Goal: Task Accomplishment & Management: Manage account settings

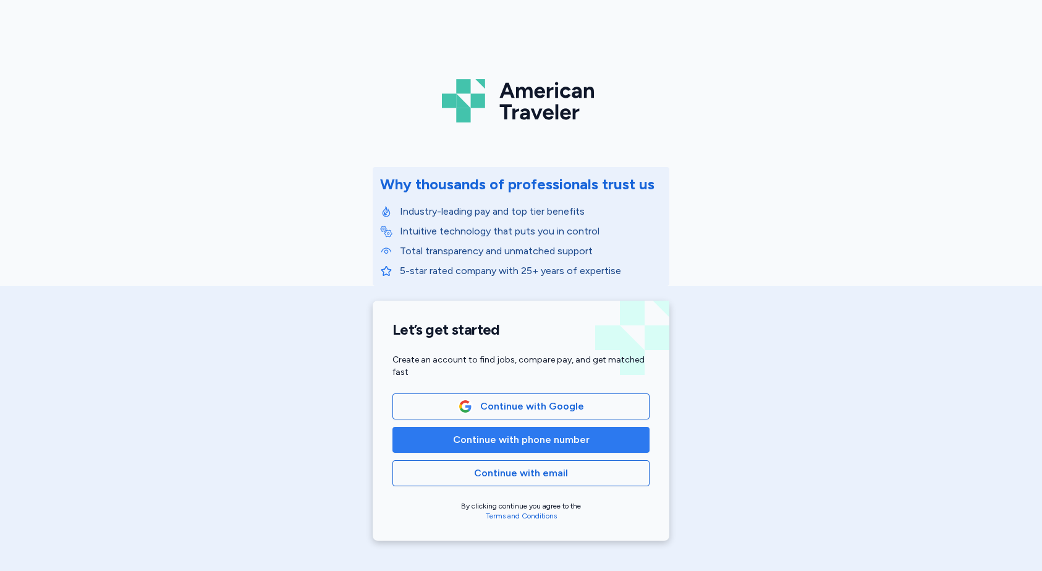
click at [537, 448] on button "Continue with phone number" at bounding box center [521, 440] width 257 height 26
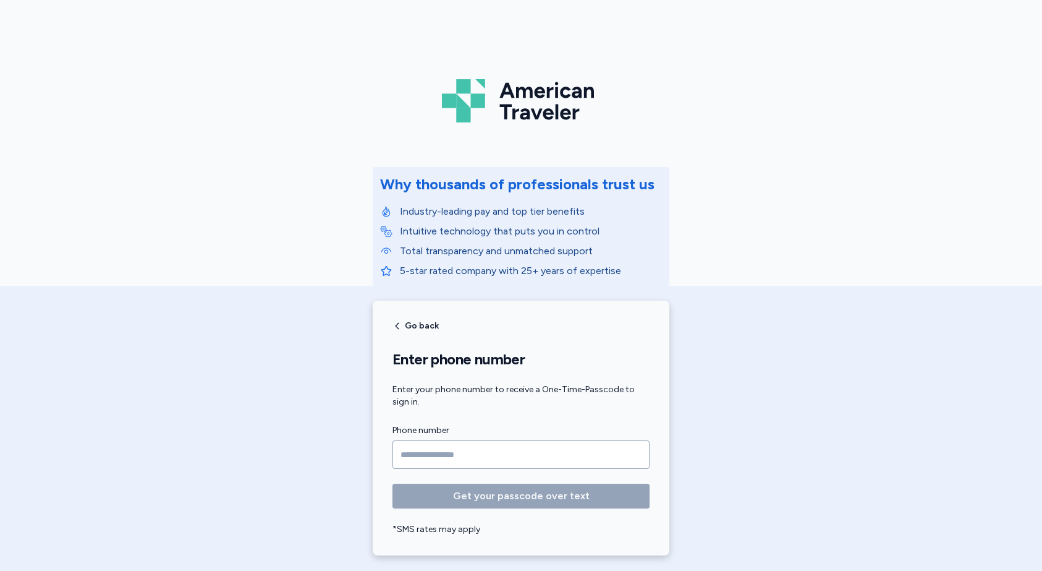
click at [483, 460] on input "Phone number" at bounding box center [521, 454] width 257 height 28
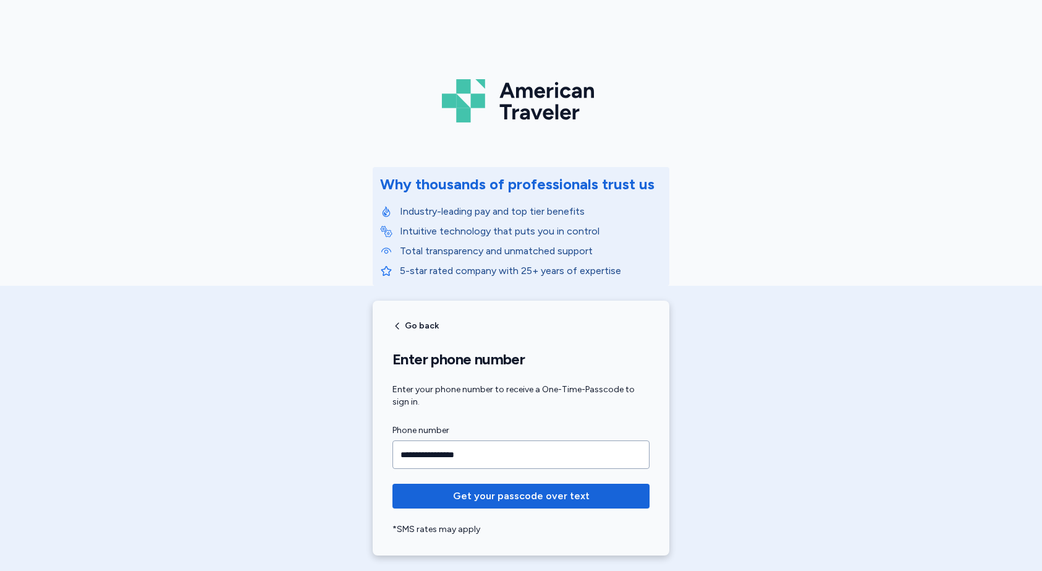
type input "**********"
click at [393, 483] on button "Get your passcode over text" at bounding box center [521, 495] width 257 height 25
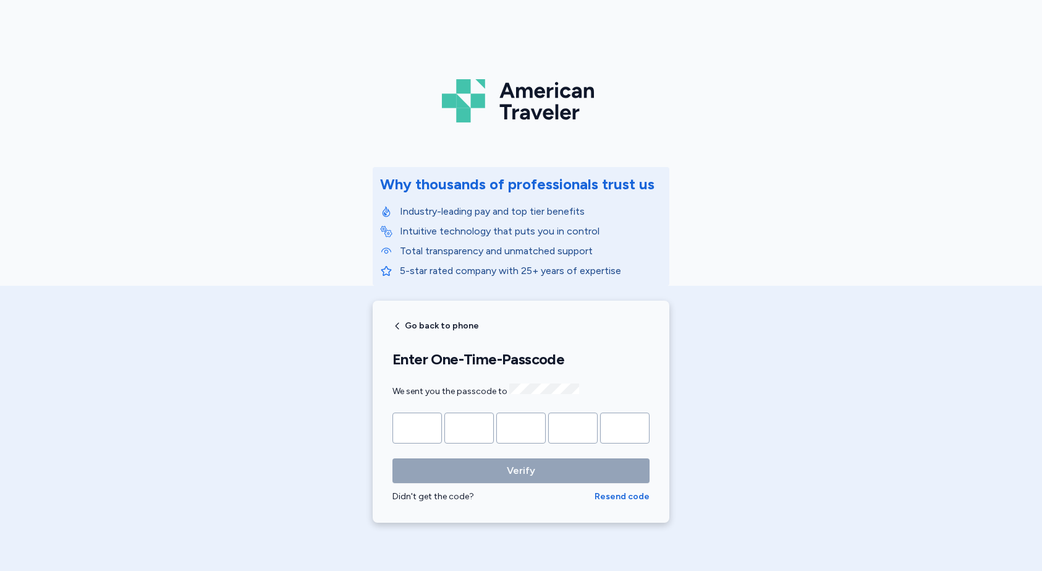
type input "*"
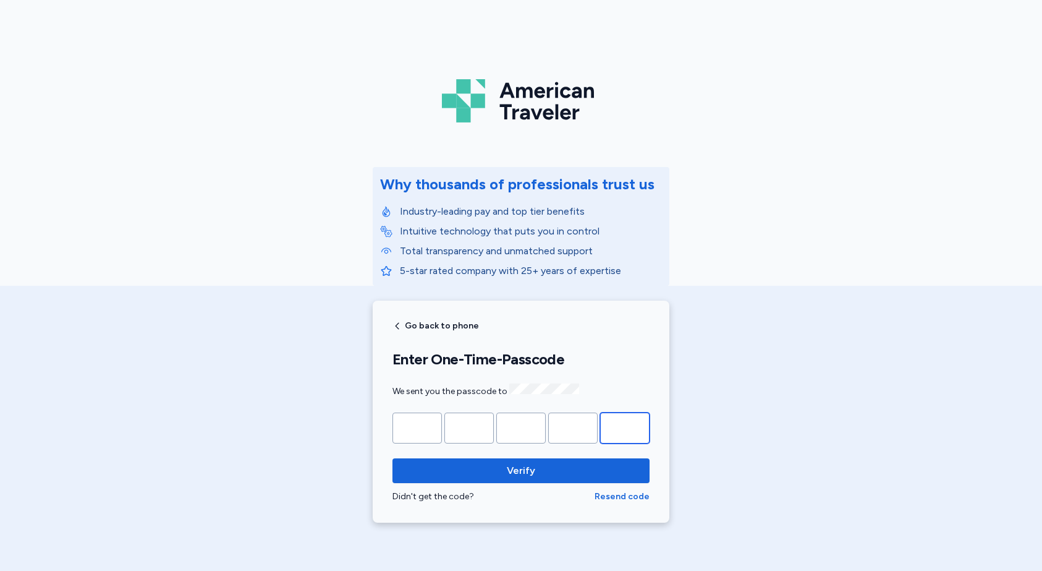
type input "*"
click at [393, 458] on button "Verify" at bounding box center [521, 470] width 257 height 25
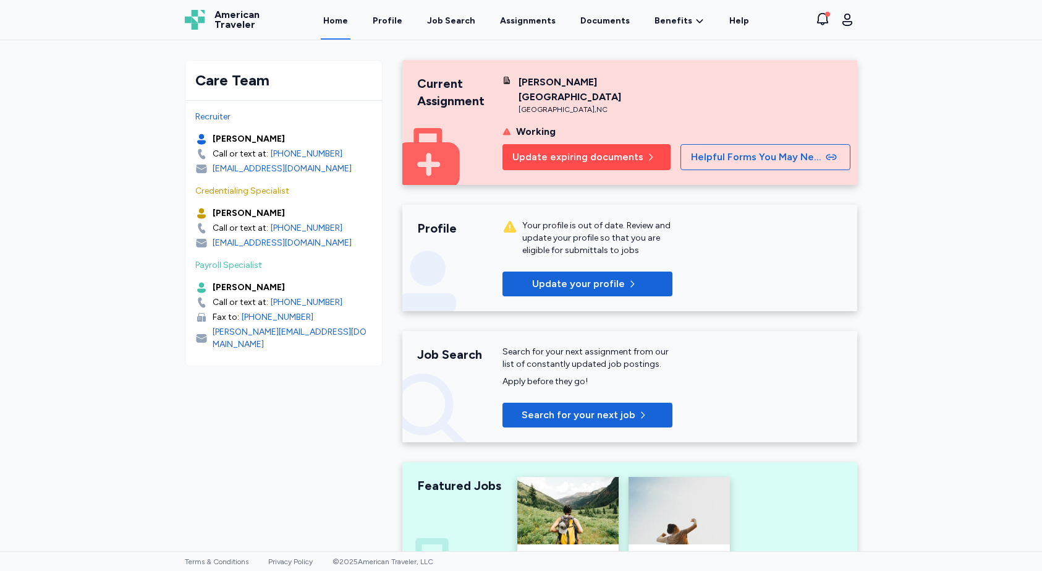
click at [611, 150] on span "Update expiring documents" at bounding box center [577, 157] width 131 height 15
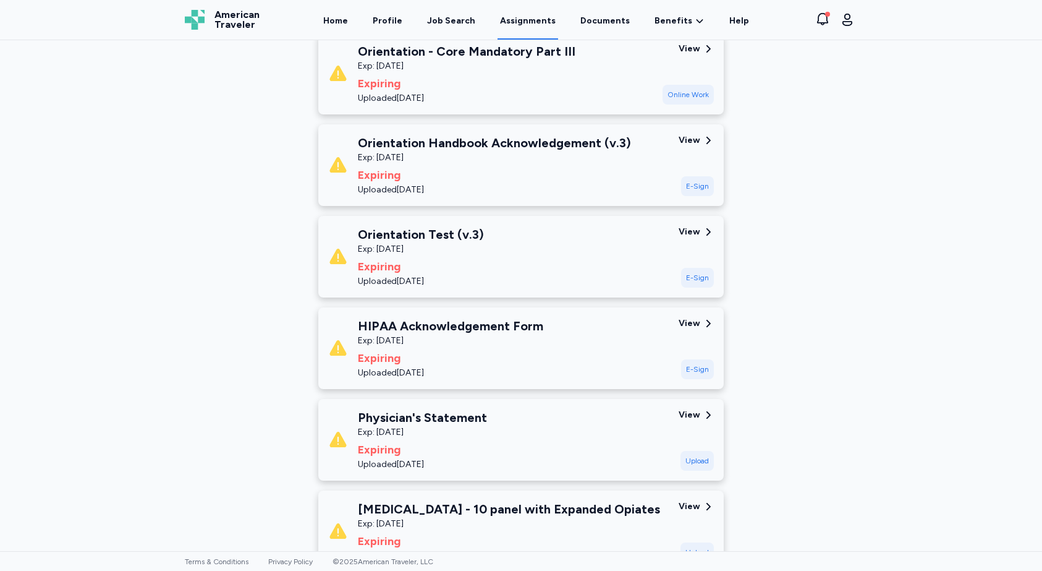
scroll to position [1211, 0]
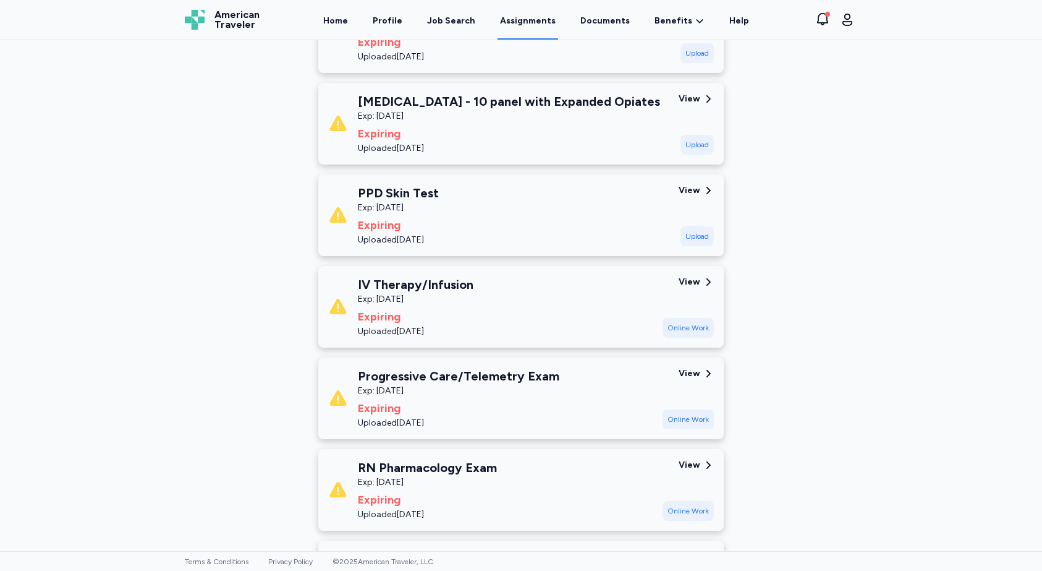
click at [397, 190] on div "PPD Skin Test" at bounding box center [398, 192] width 81 height 17
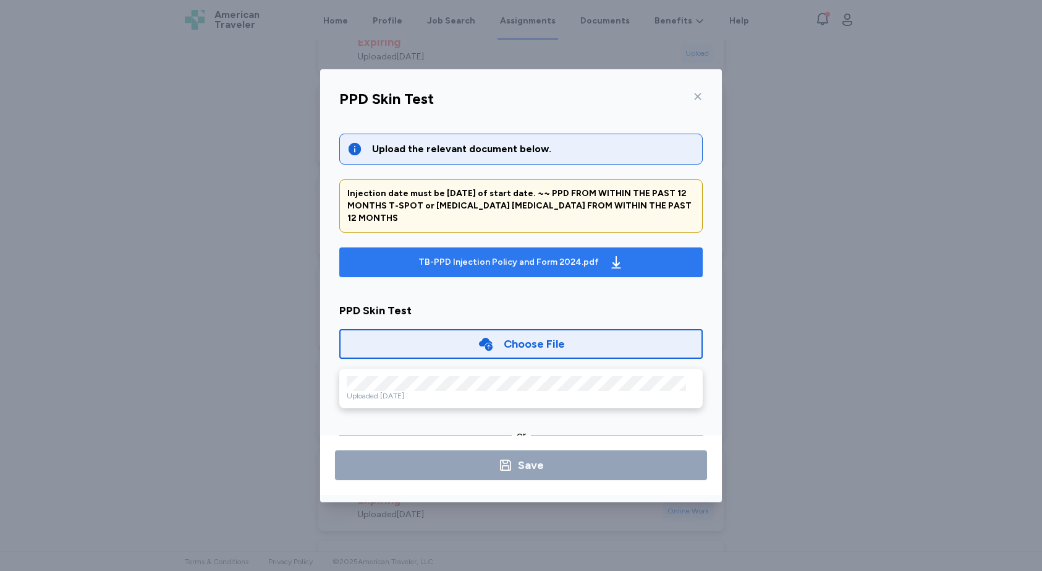
click at [538, 261] on div "TB-PPD Injection Policy and Form 2024.pdf" at bounding box center [508, 262] width 180 height 12
